Goal: Transaction & Acquisition: Download file/media

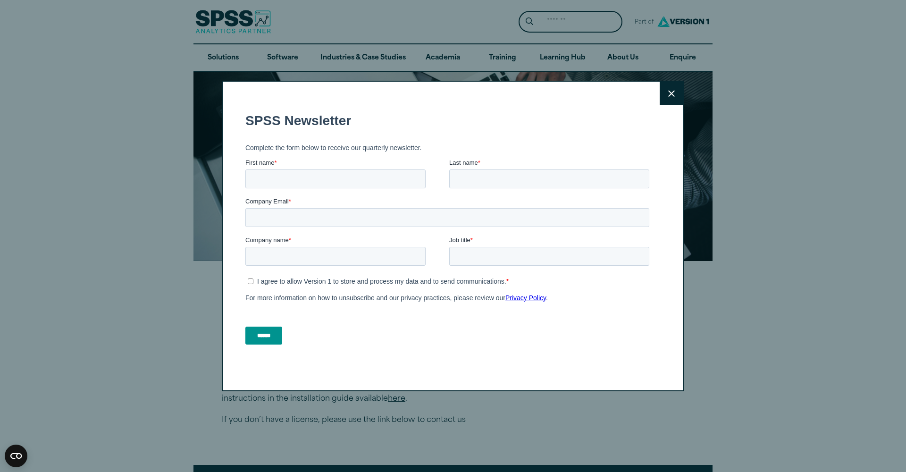
click at [677, 94] on button "Close" at bounding box center [672, 94] width 24 height 24
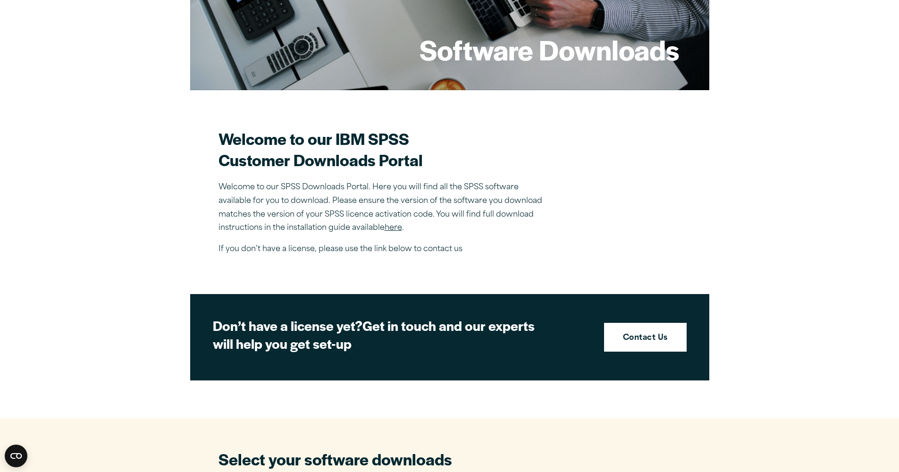
scroll to position [217, 0]
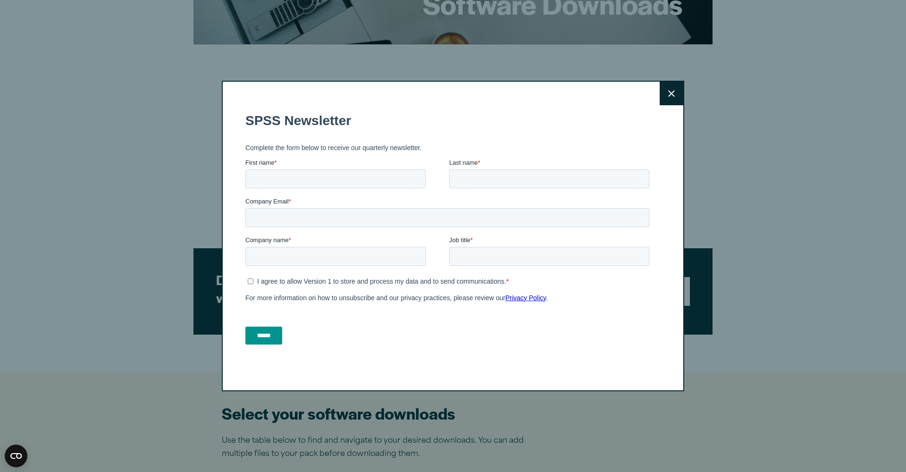
click at [666, 90] on button "Close" at bounding box center [672, 94] width 24 height 24
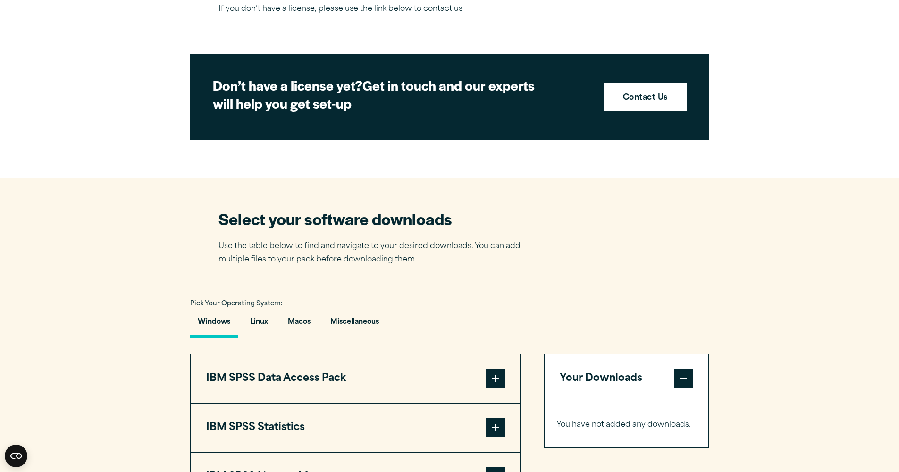
scroll to position [609, 0]
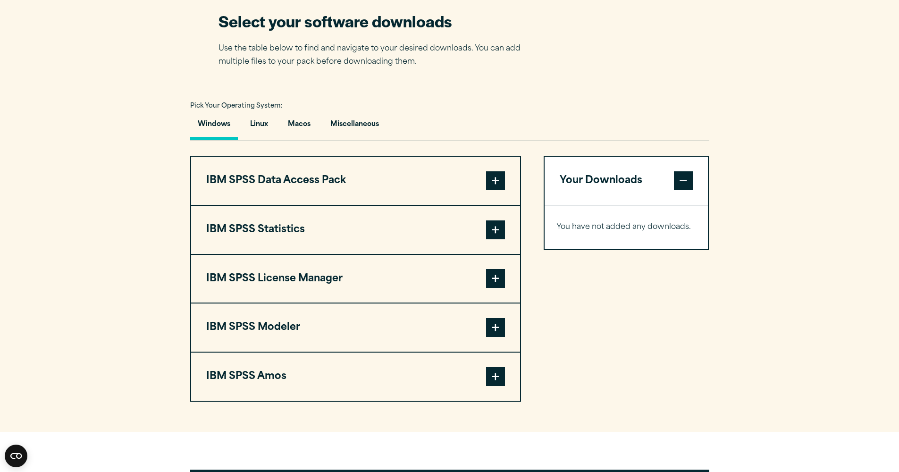
click at [490, 231] on span at bounding box center [495, 229] width 19 height 19
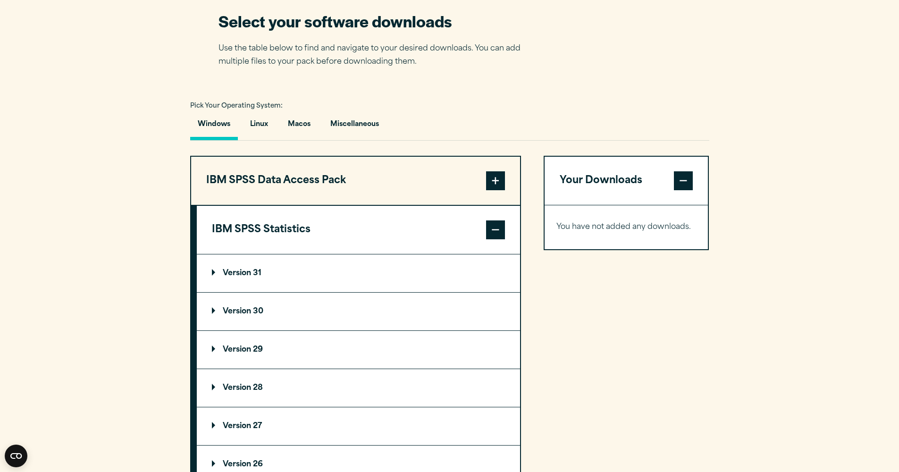
scroll to position [628, 0]
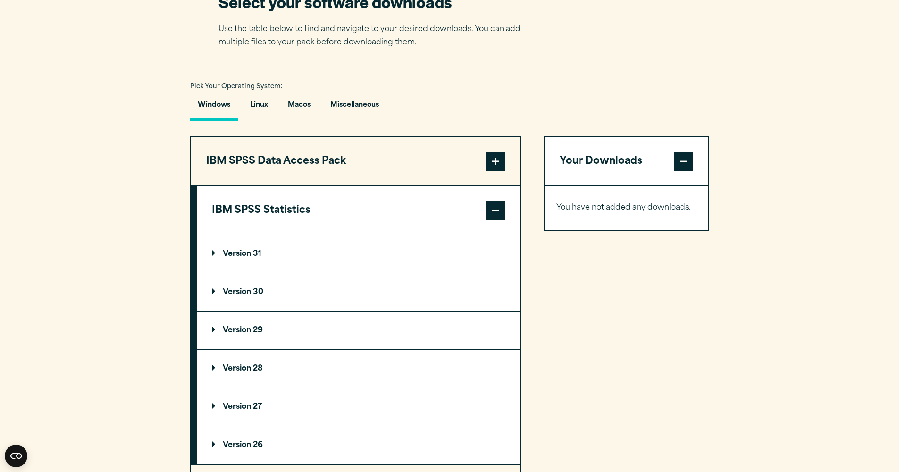
click at [214, 252] on summary "Version 31" at bounding box center [358, 254] width 323 height 38
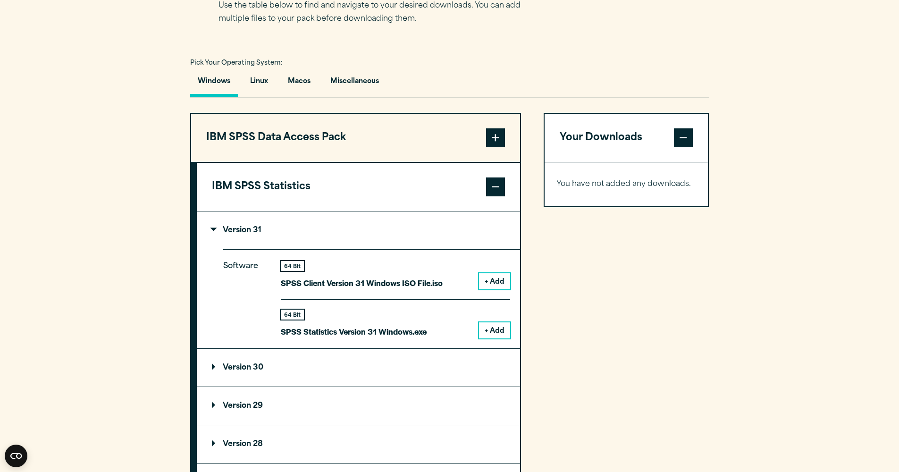
scroll to position [671, 0]
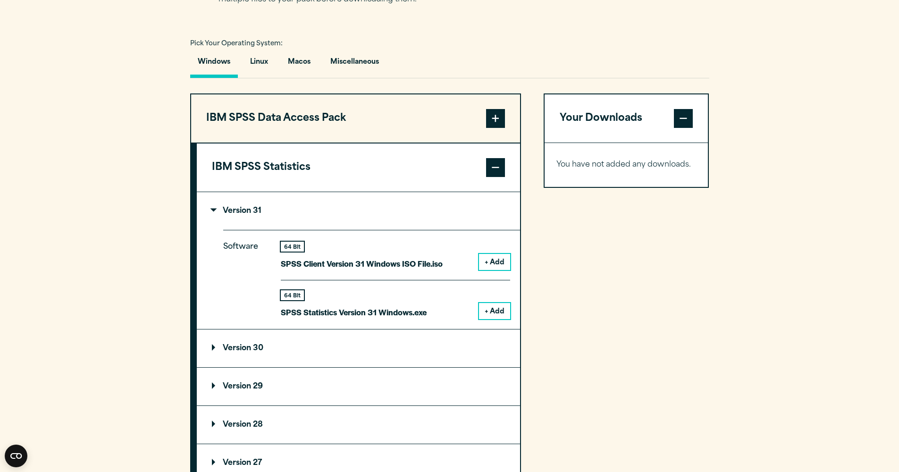
click at [219, 350] on summary "Version 30" at bounding box center [358, 348] width 323 height 38
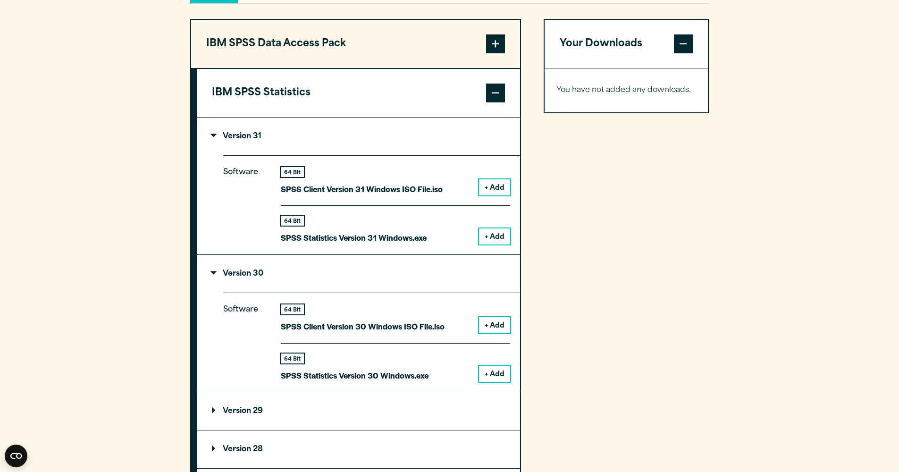
scroll to position [827, 0]
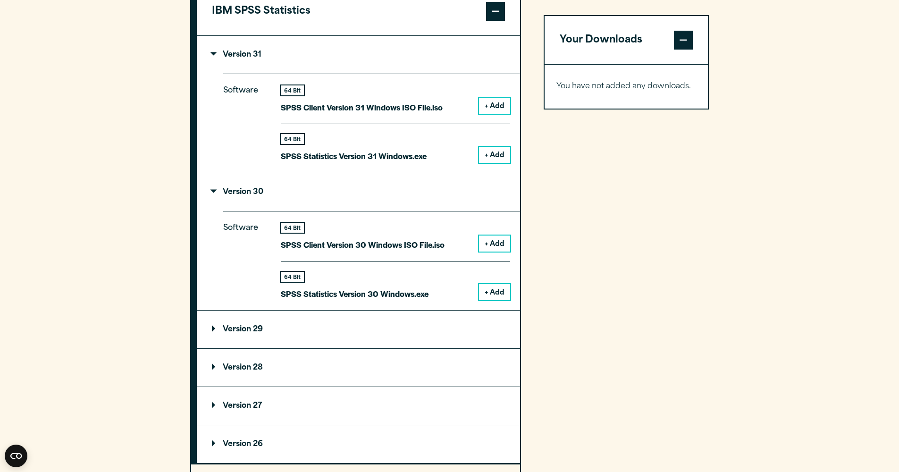
click at [219, 329] on summary "Version 29" at bounding box center [358, 330] width 323 height 38
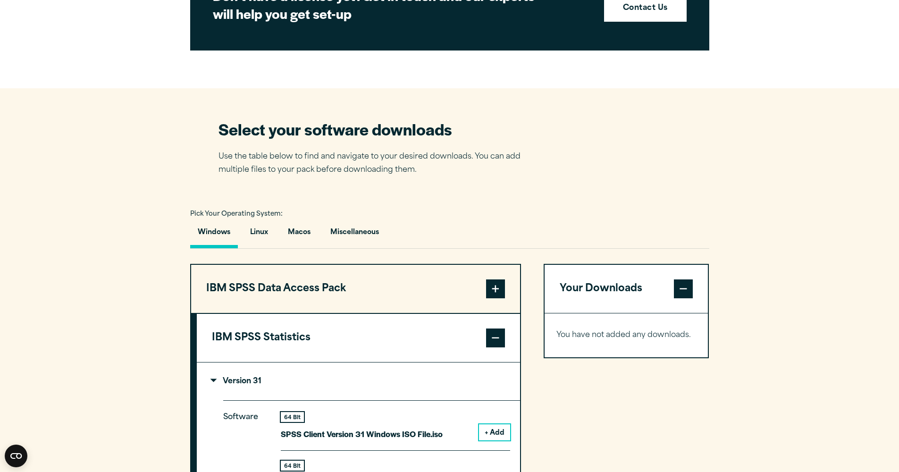
scroll to position [700, 0]
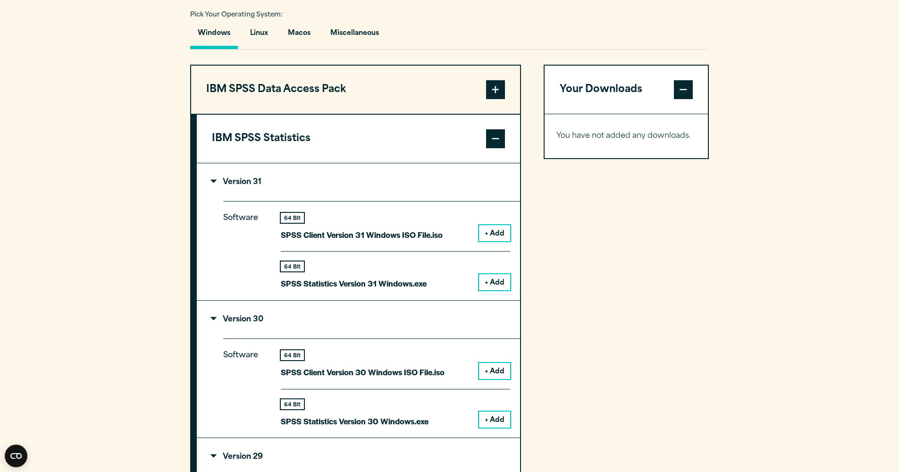
click at [221, 313] on summary "Version 30" at bounding box center [358, 320] width 323 height 38
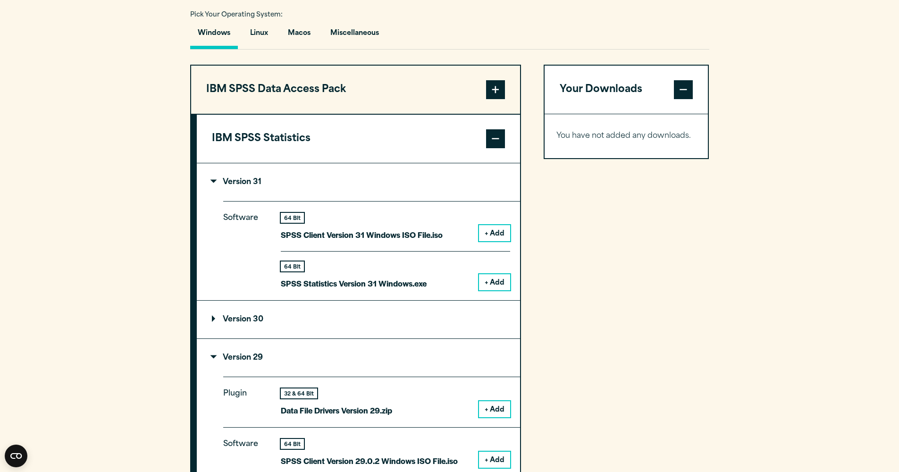
click at [219, 355] on p "Version 29" at bounding box center [237, 358] width 51 height 8
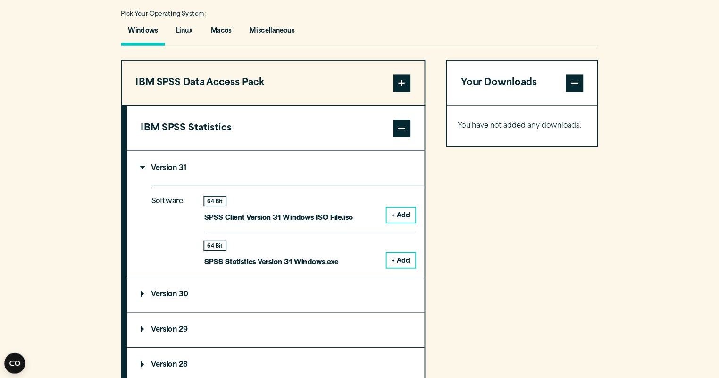
scroll to position [699, 0]
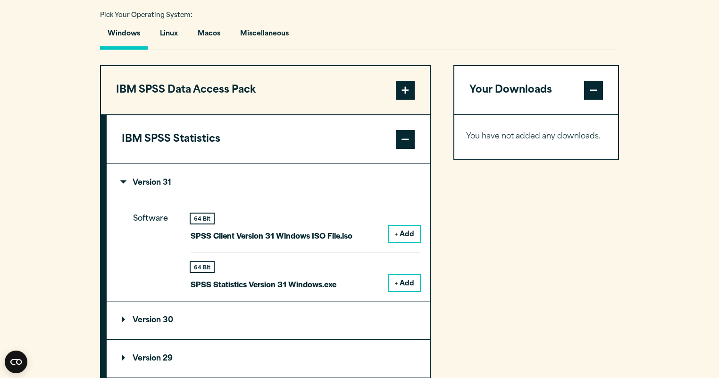
click at [126, 179] on summary "Version 31" at bounding box center [268, 183] width 323 height 38
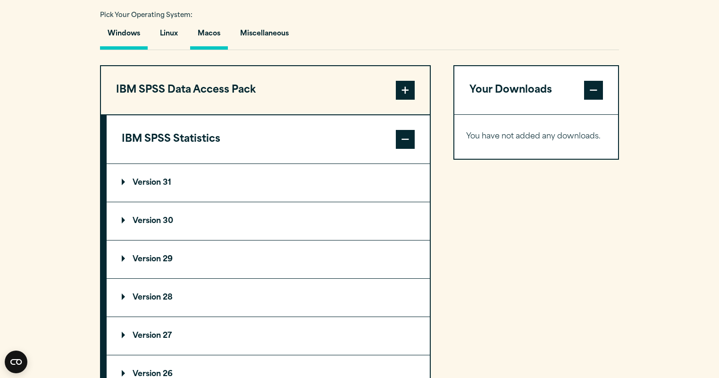
click at [212, 34] on button "Macos" at bounding box center [209, 36] width 38 height 27
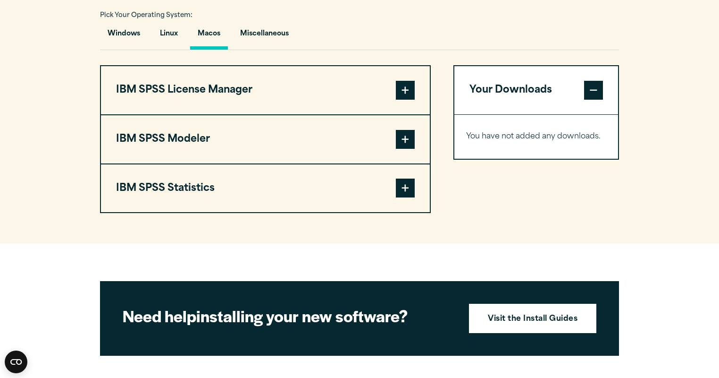
click at [209, 188] on button "IBM SPSS Statistics" at bounding box center [265, 188] width 329 height 48
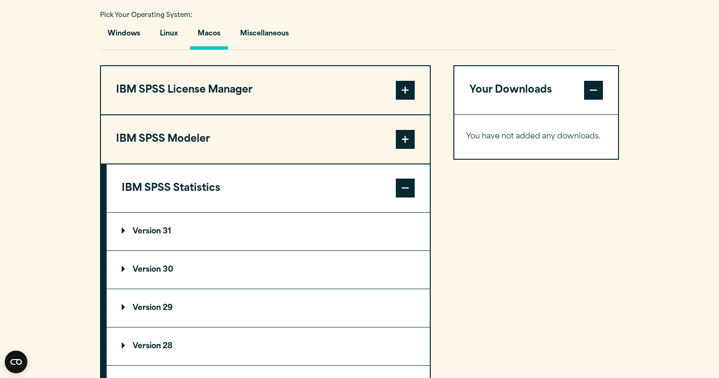
click at [132, 230] on p "Version 31" at bounding box center [147, 232] width 50 height 8
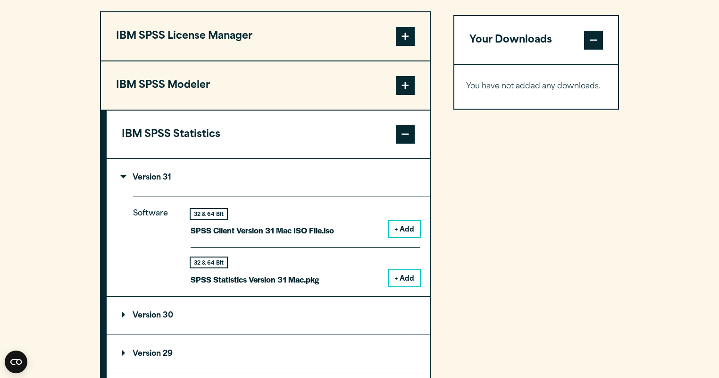
scroll to position [767, 0]
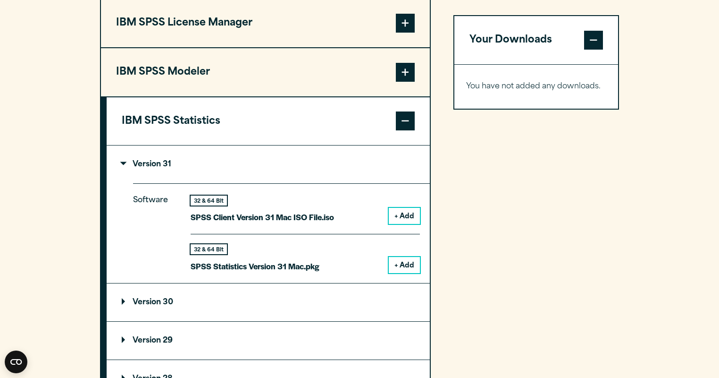
click at [404, 263] on button "+ Add" at bounding box center [404, 265] width 31 height 16
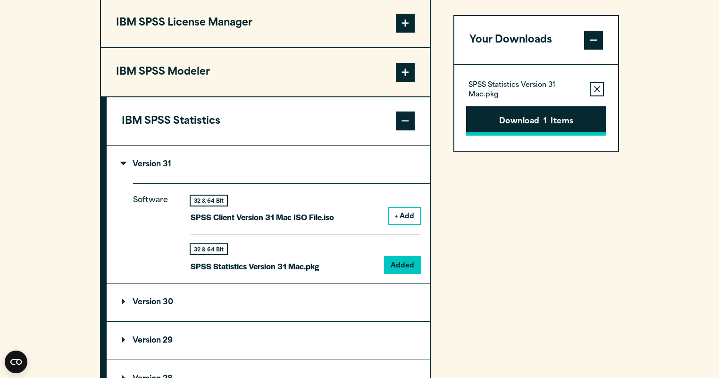
click at [543, 120] on button "Download 1 Items" at bounding box center [536, 120] width 140 height 29
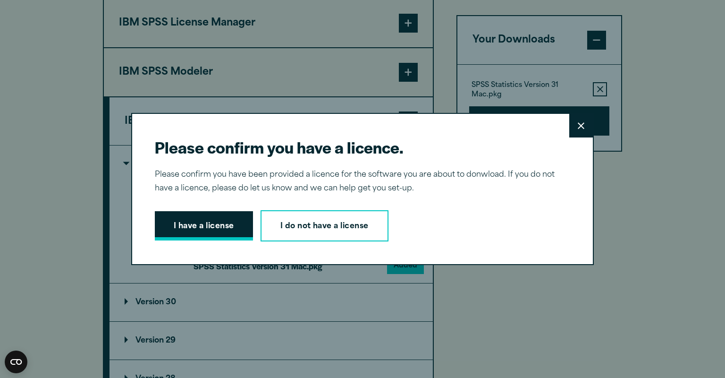
click at [218, 225] on button "I have a license" at bounding box center [204, 225] width 98 height 29
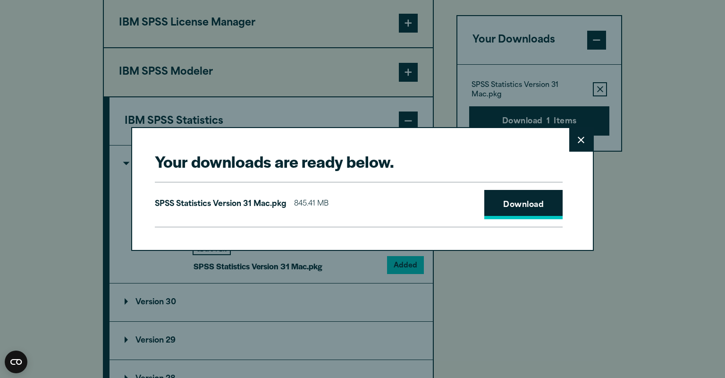
click at [514, 205] on link "Download" at bounding box center [523, 204] width 78 height 29
click at [583, 140] on icon at bounding box center [581, 139] width 7 height 7
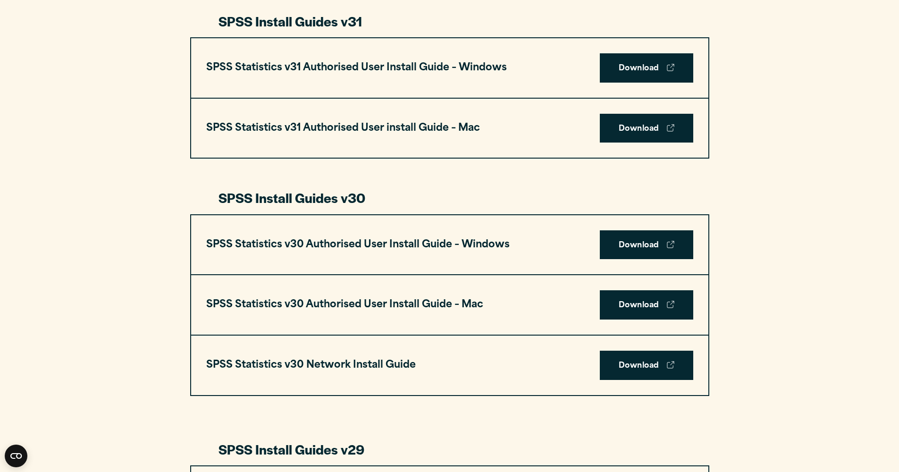
scroll to position [500, 0]
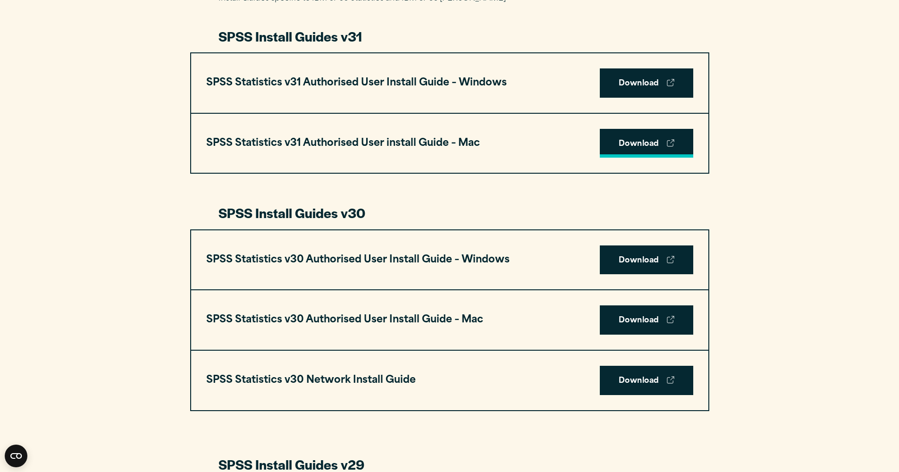
click at [637, 143] on link "Download" at bounding box center [646, 143] width 93 height 29
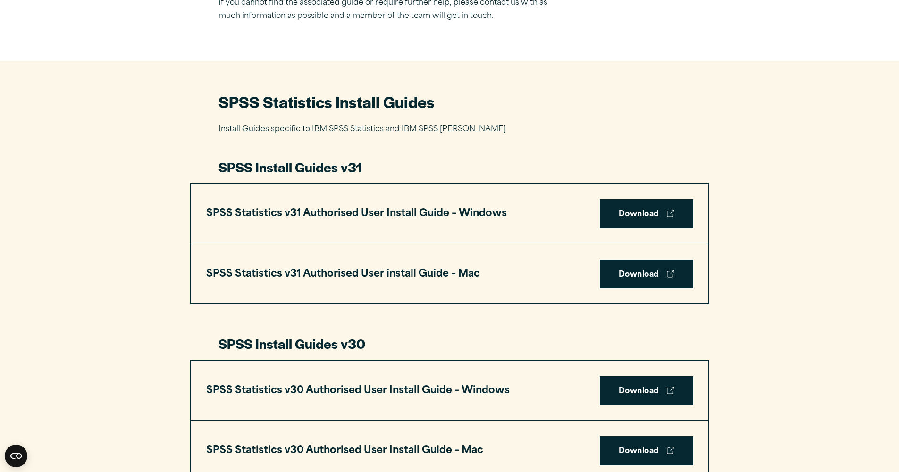
scroll to position [380, 0]
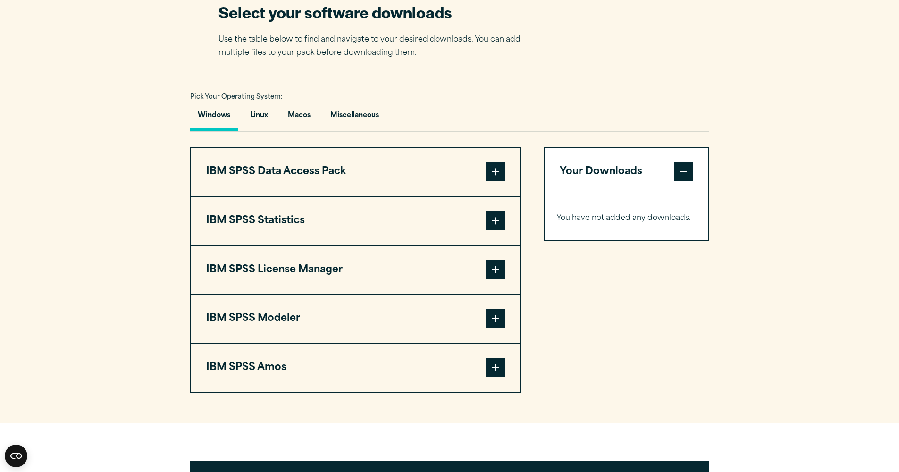
scroll to position [684, 0]
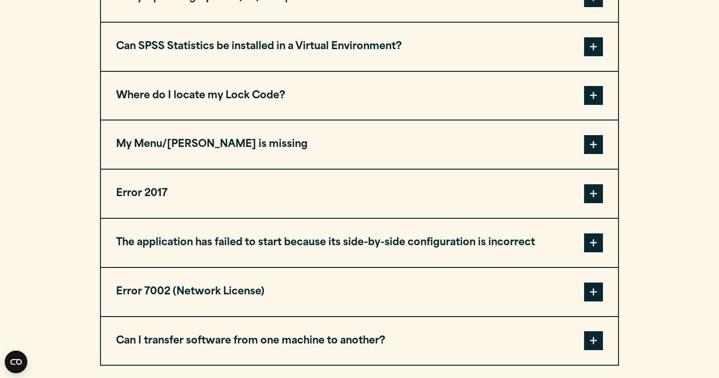
scroll to position [565, 0]
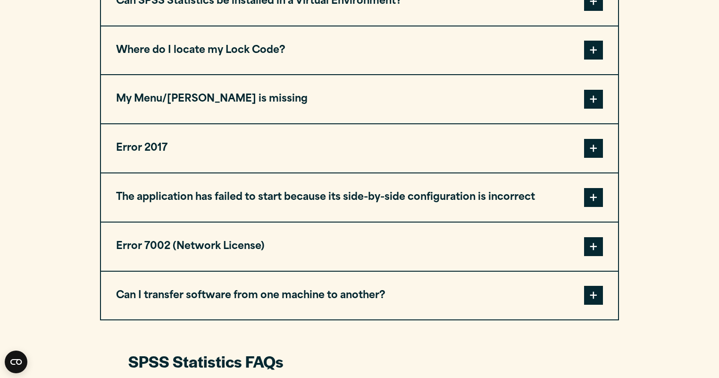
click at [329, 151] on button "Error 2017" at bounding box center [359, 148] width 517 height 48
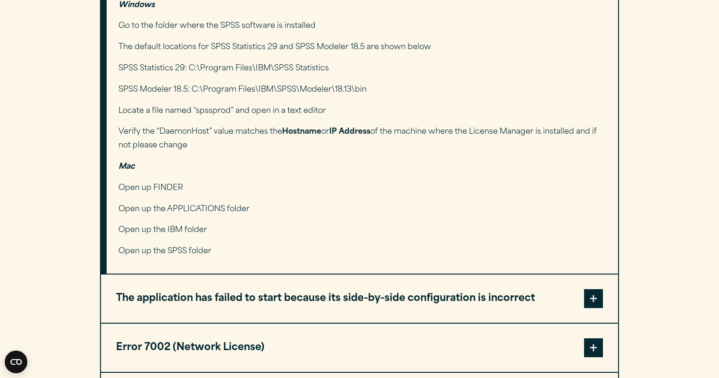
scroll to position [858, 0]
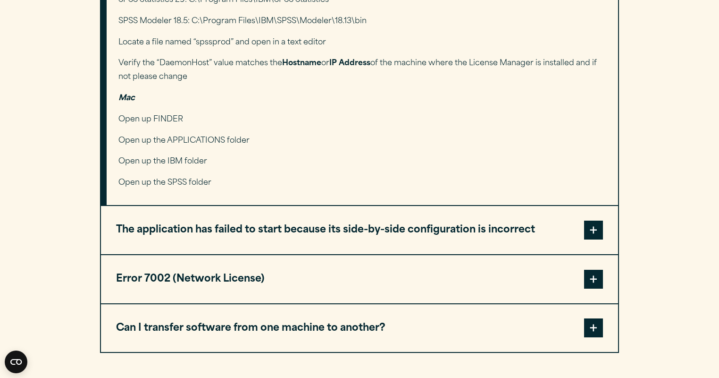
click at [324, 225] on button "The application has failed to start because its side-by-side configuration is i…" at bounding box center [359, 230] width 517 height 48
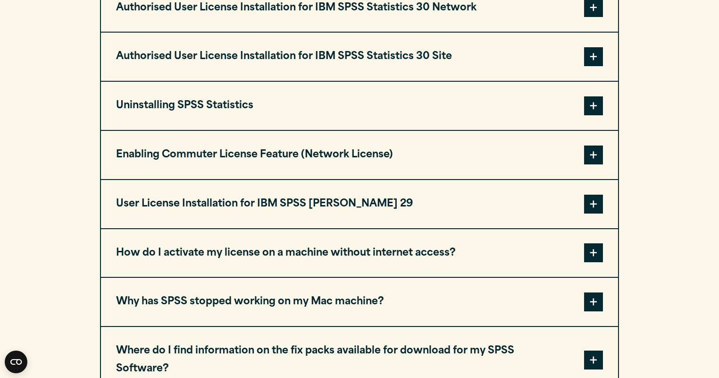
scroll to position [1289, 0]
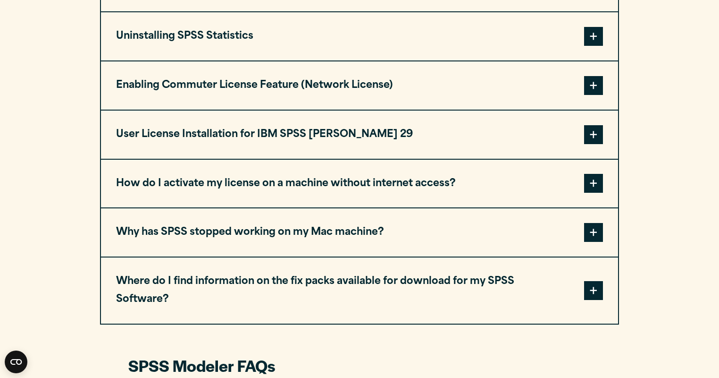
click at [306, 222] on button "Why has SPSS stopped working on my Mac machine?" at bounding box center [359, 232] width 517 height 48
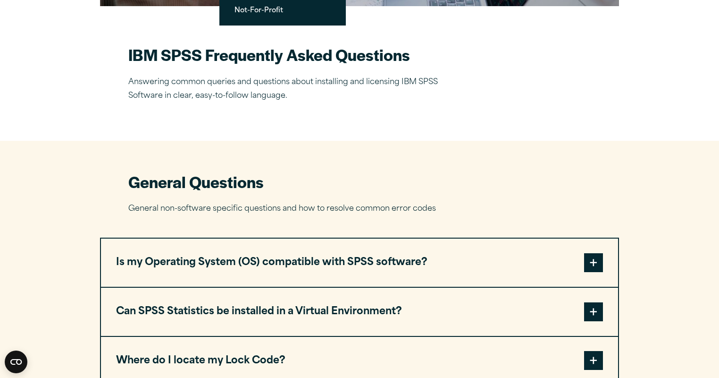
scroll to position [0, 0]
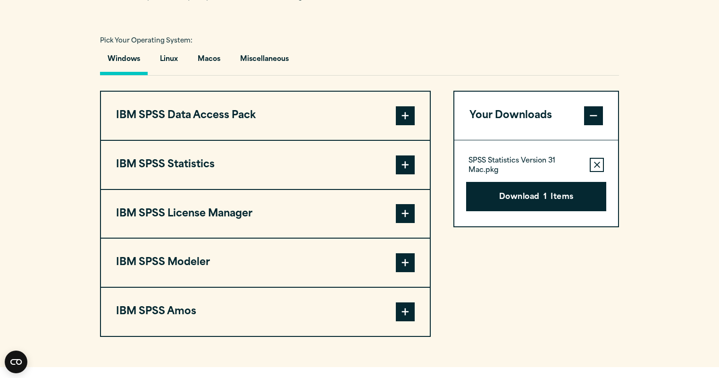
scroll to position [708, 0]
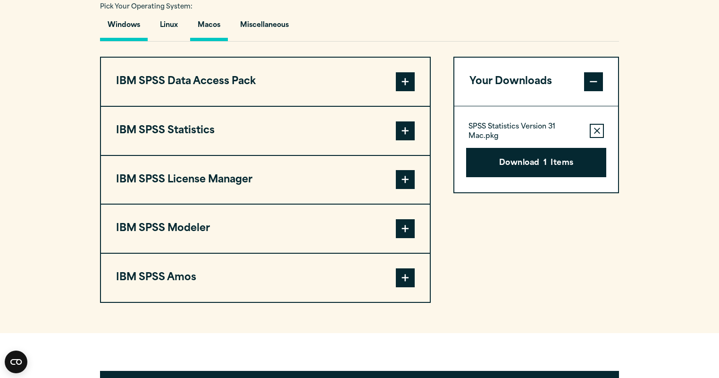
click at [225, 28] on button "Macos" at bounding box center [209, 27] width 38 height 27
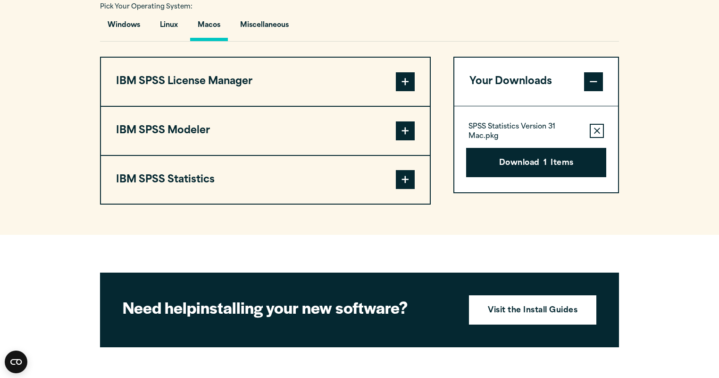
click at [408, 85] on span at bounding box center [405, 81] width 19 height 19
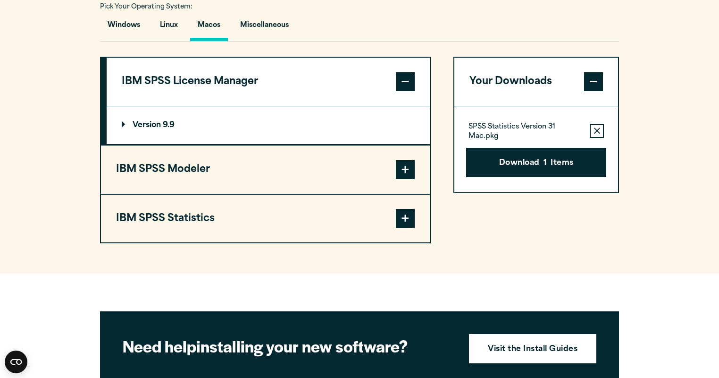
click at [408, 85] on span at bounding box center [405, 81] width 19 height 19
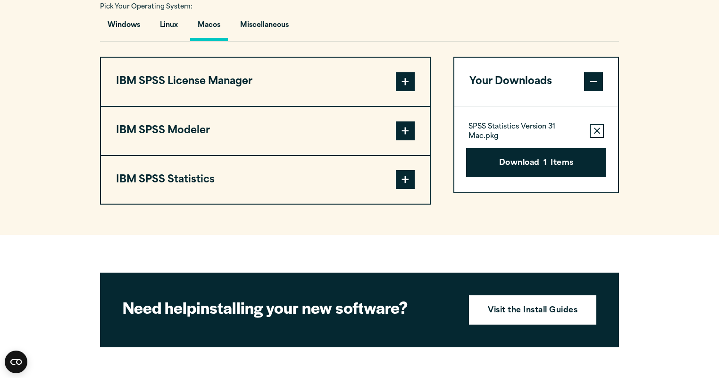
click at [410, 183] on span at bounding box center [405, 179] width 19 height 19
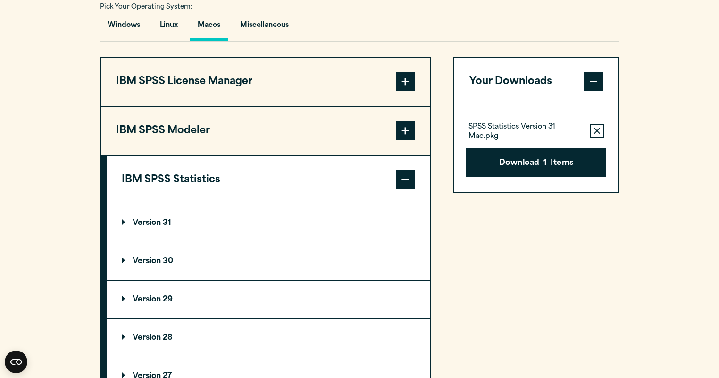
scroll to position [778, 0]
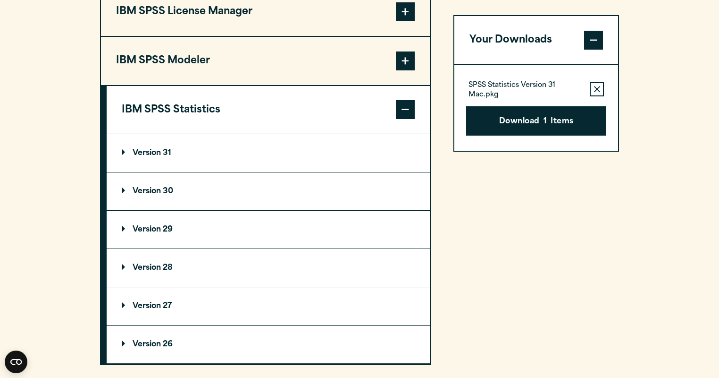
click at [130, 155] on p "Version 31" at bounding box center [147, 153] width 50 height 8
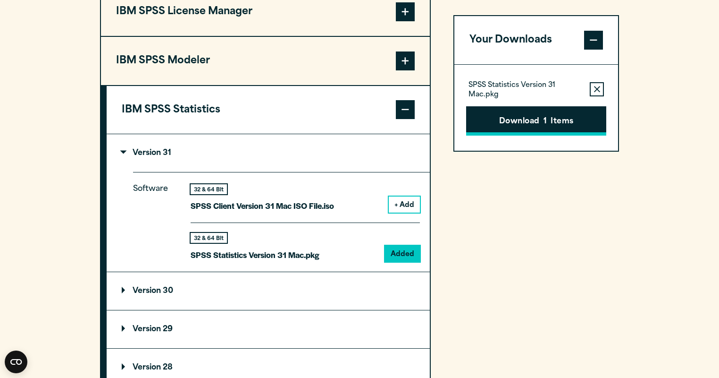
click at [514, 123] on button "Download 1 Items" at bounding box center [536, 120] width 140 height 29
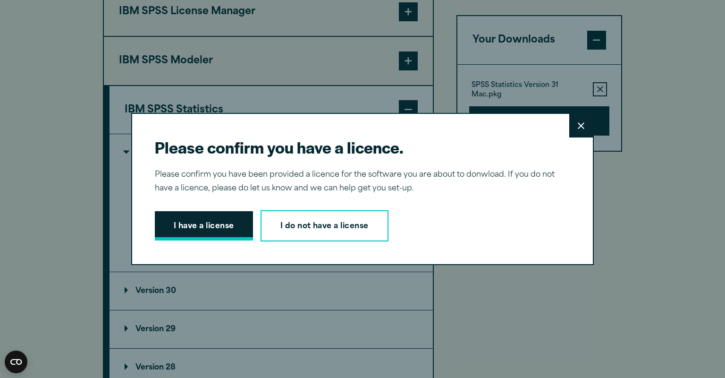
click at [216, 228] on button "I have a license" at bounding box center [204, 225] width 98 height 29
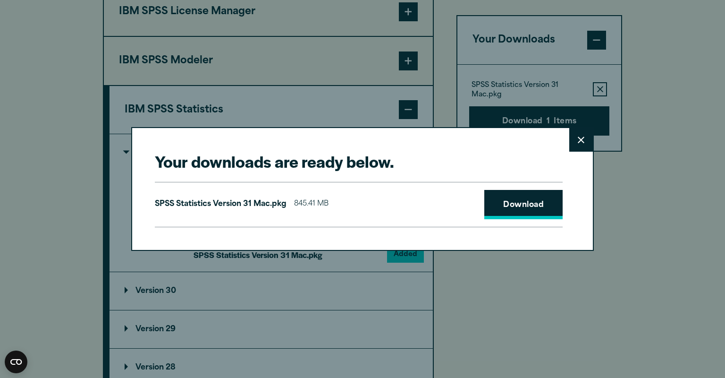
click at [515, 206] on link "Download" at bounding box center [523, 204] width 78 height 29
click at [581, 149] on button "Close" at bounding box center [581, 140] width 24 height 24
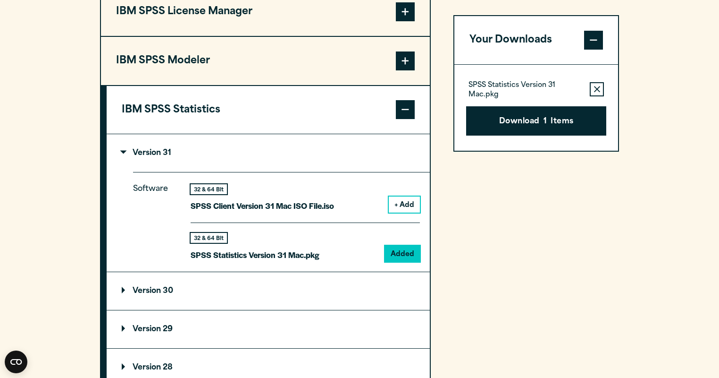
scroll to position [408, 0]
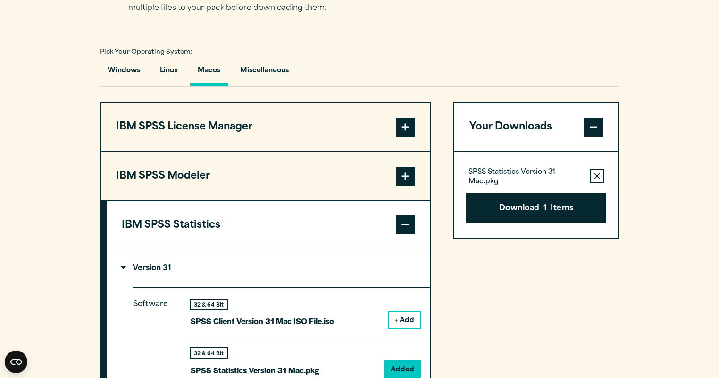
scroll to position [729, 0]
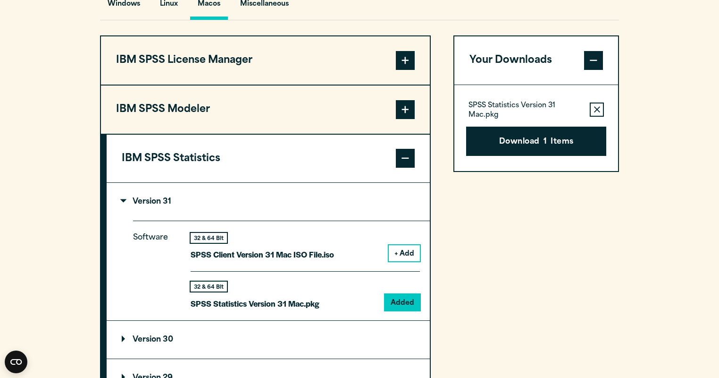
click at [406, 59] on span at bounding box center [405, 60] width 19 height 19
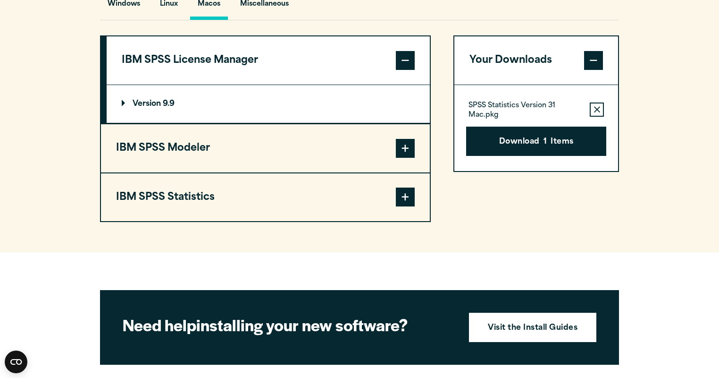
click at [124, 105] on summary "Version 9.9" at bounding box center [268, 104] width 323 height 38
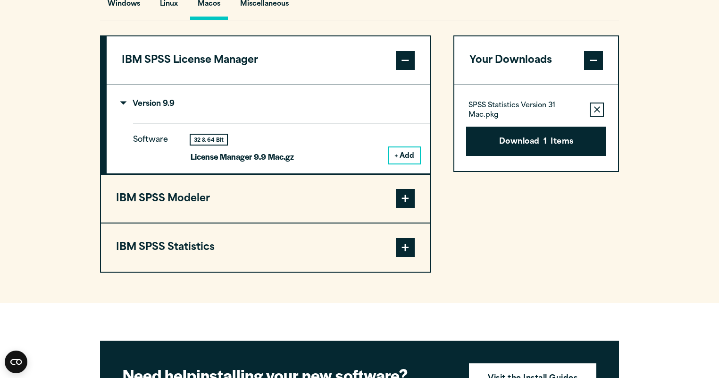
click at [403, 155] on button "+ Add" at bounding box center [404, 155] width 31 height 16
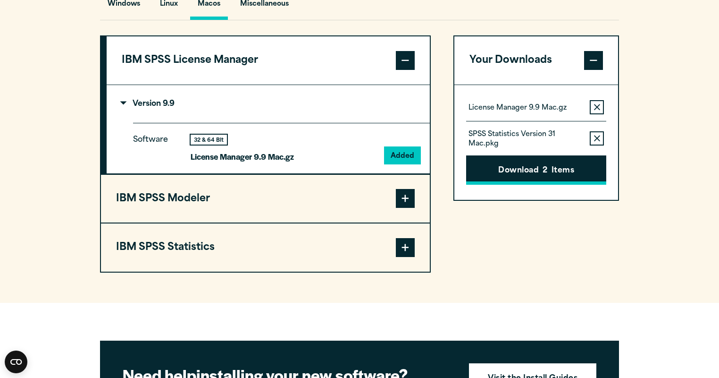
click at [495, 182] on button "Download 2 Items" at bounding box center [536, 169] width 140 height 29
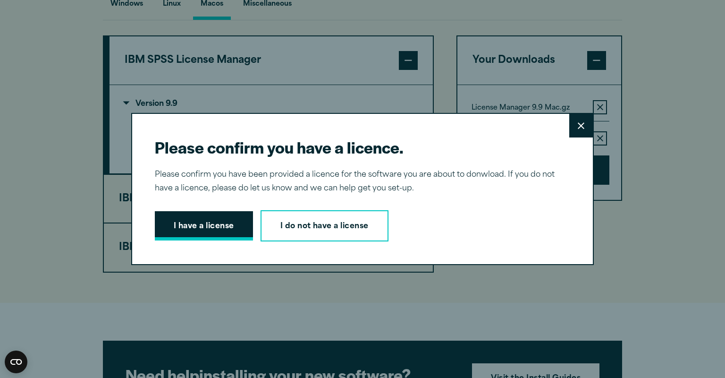
click at [223, 225] on button "I have a license" at bounding box center [204, 225] width 98 height 29
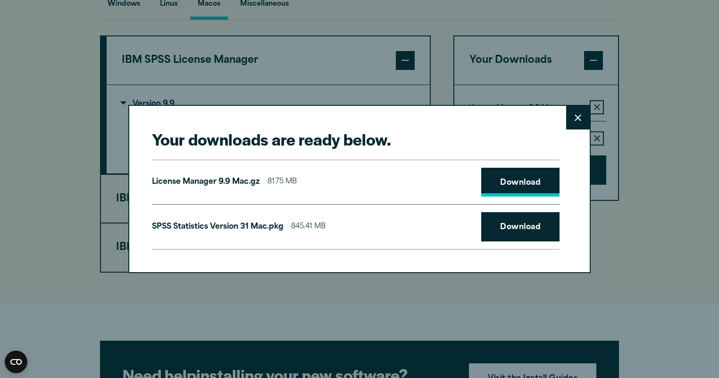
click at [527, 177] on link "Download" at bounding box center [520, 182] width 78 height 29
click at [575, 118] on icon at bounding box center [578, 117] width 7 height 7
